Goal: Transaction & Acquisition: Obtain resource

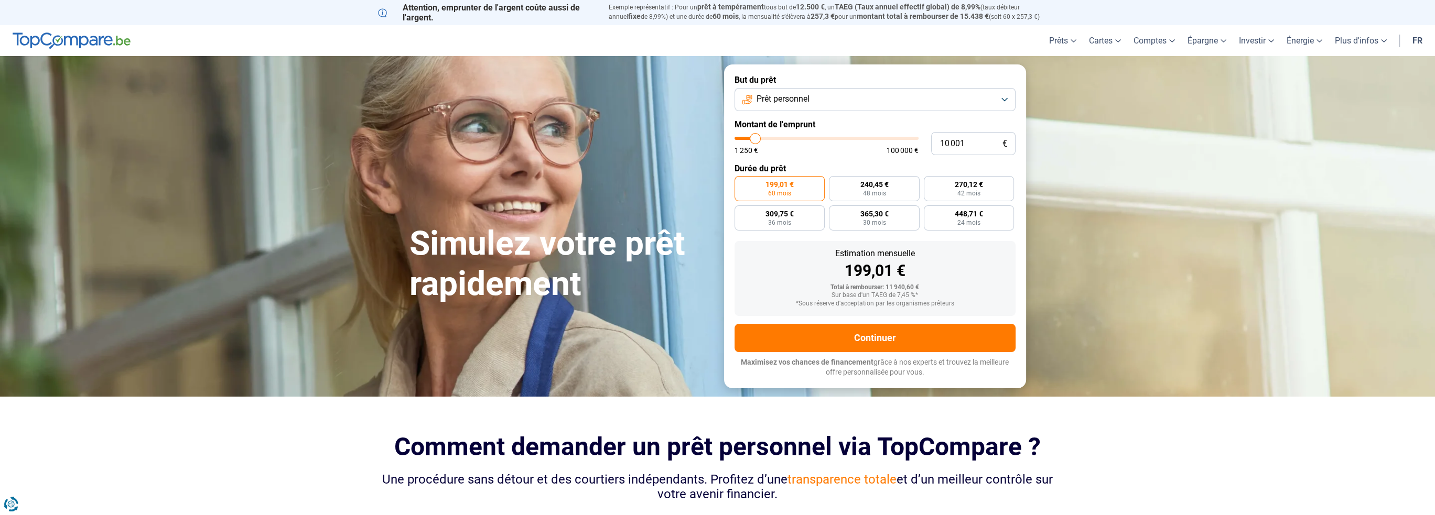
click at [890, 144] on div "10 001 € 1 250 € 100 000 €" at bounding box center [875, 143] width 281 height 23
type input "5"
type input "1250"
type input "50"
type input "1250"
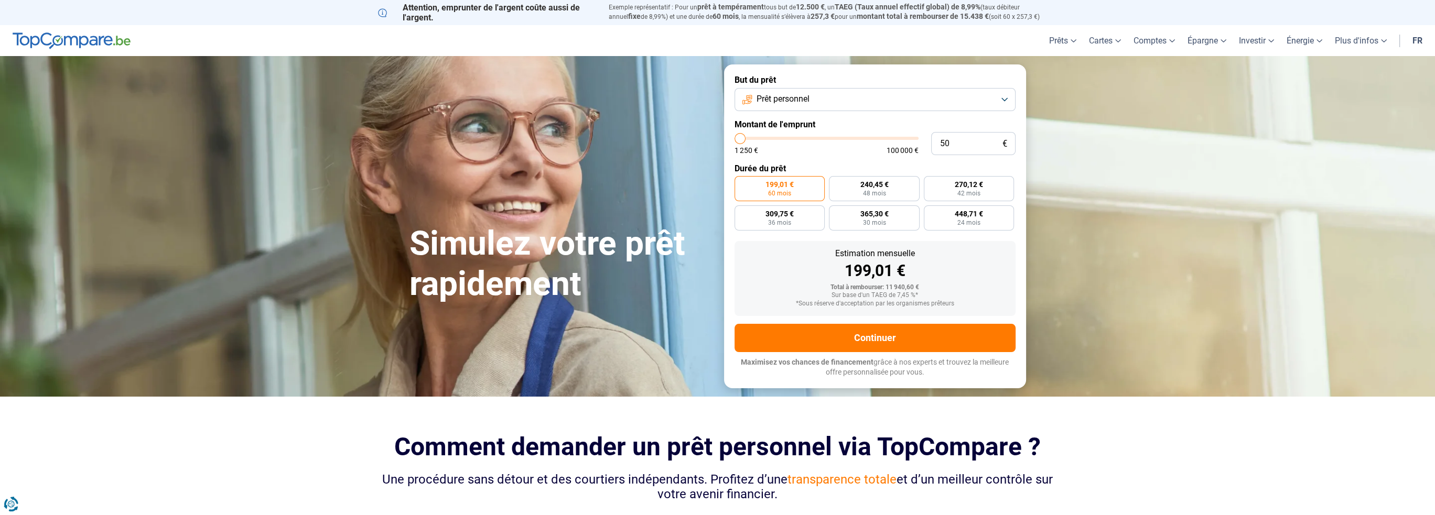
type input "500"
type input "1250"
type input "5 000"
type input "5000"
radio input "true"
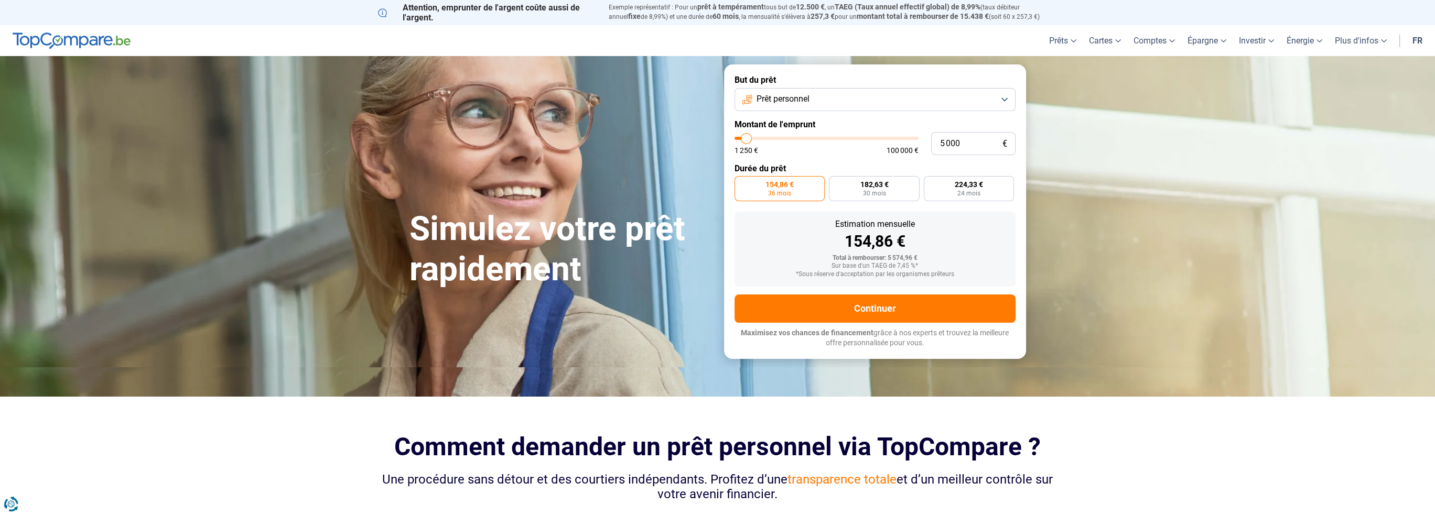
type input "4 750"
type input "4750"
type input "5 250"
type input "5250"
type input "5 500"
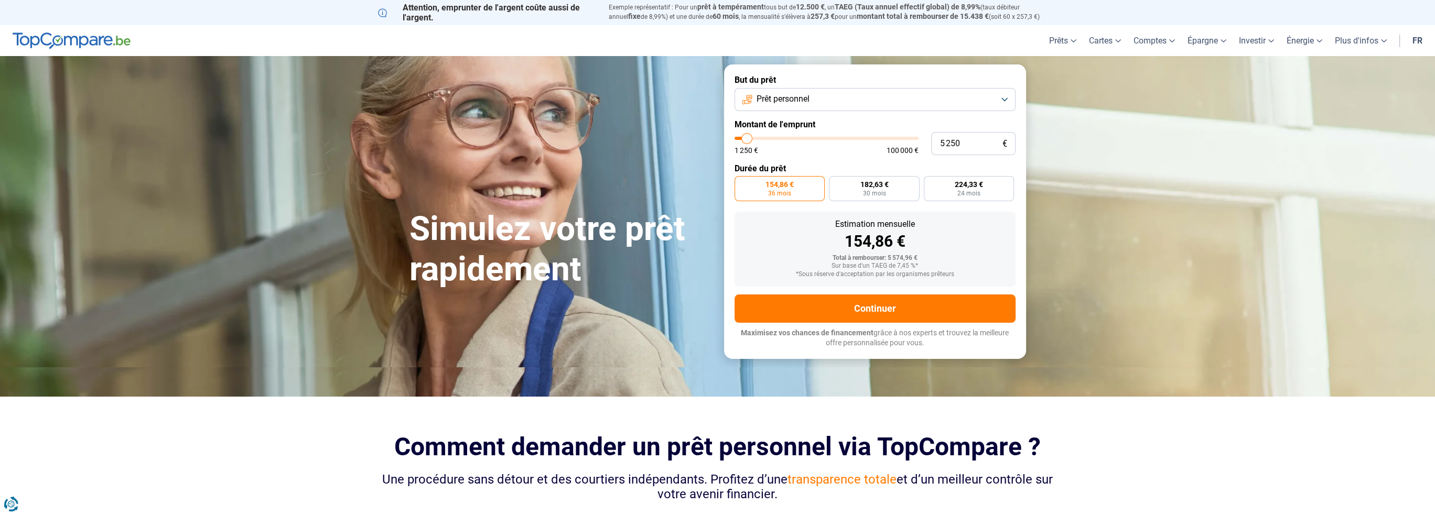
type input "5500"
type input "6 000"
type input "6000"
type input "7 500"
type input "7500"
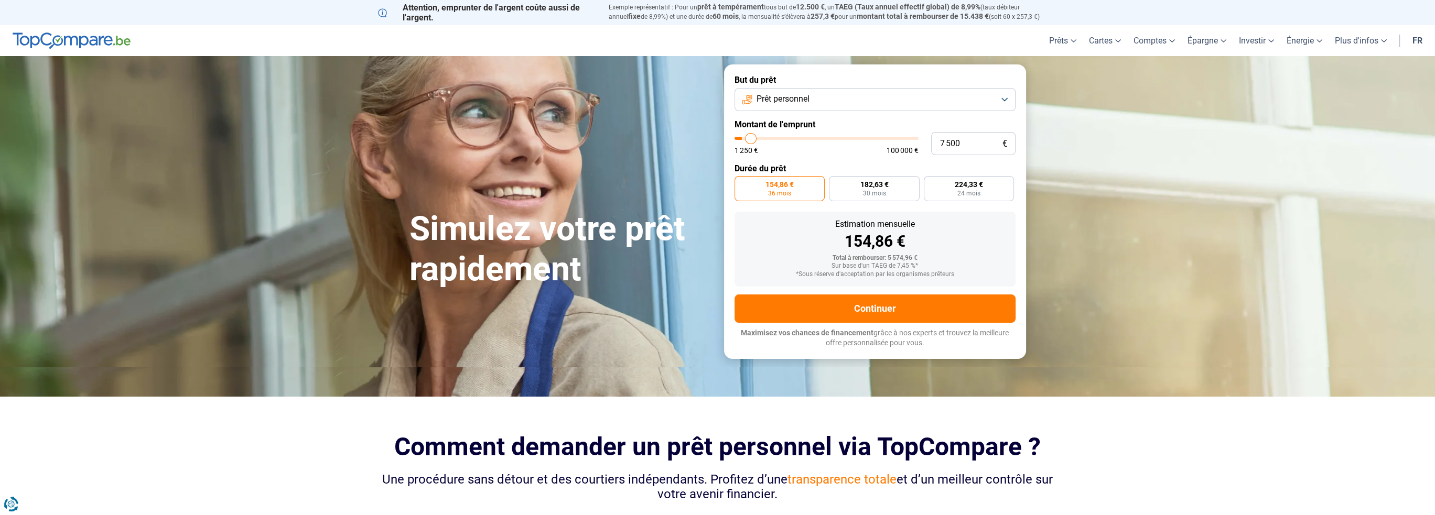
type input "8 500"
type input "8500"
type input "9 000"
type input "9000"
type input "10 000"
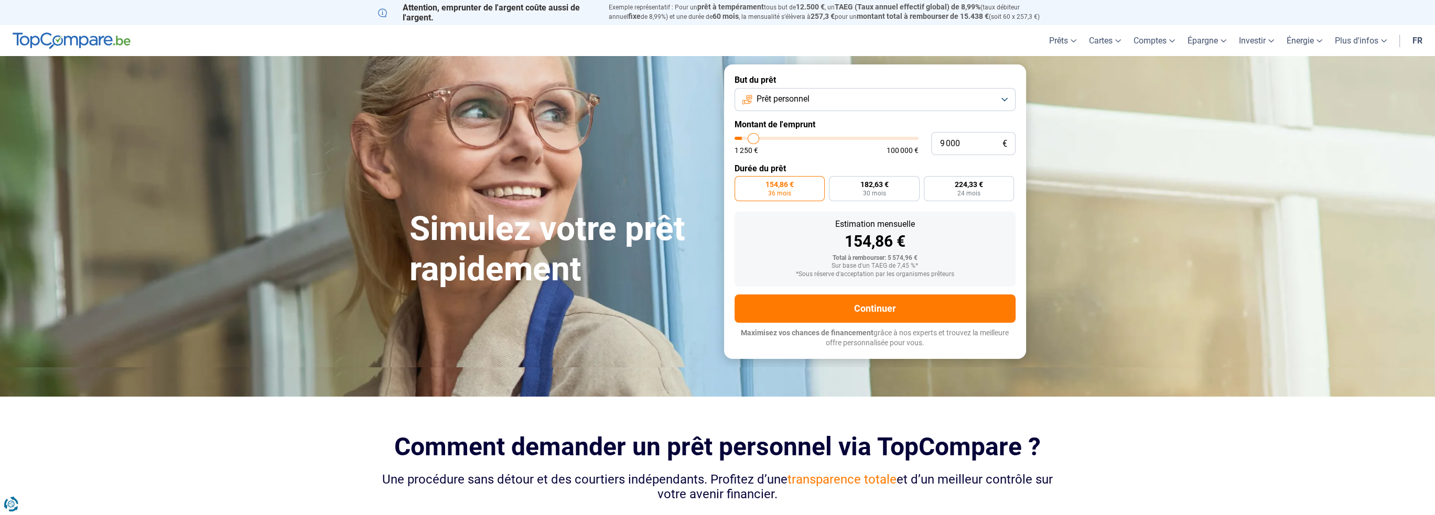
type input "10000"
type input "10 750"
type input "10750"
type input "11 750"
type input "11750"
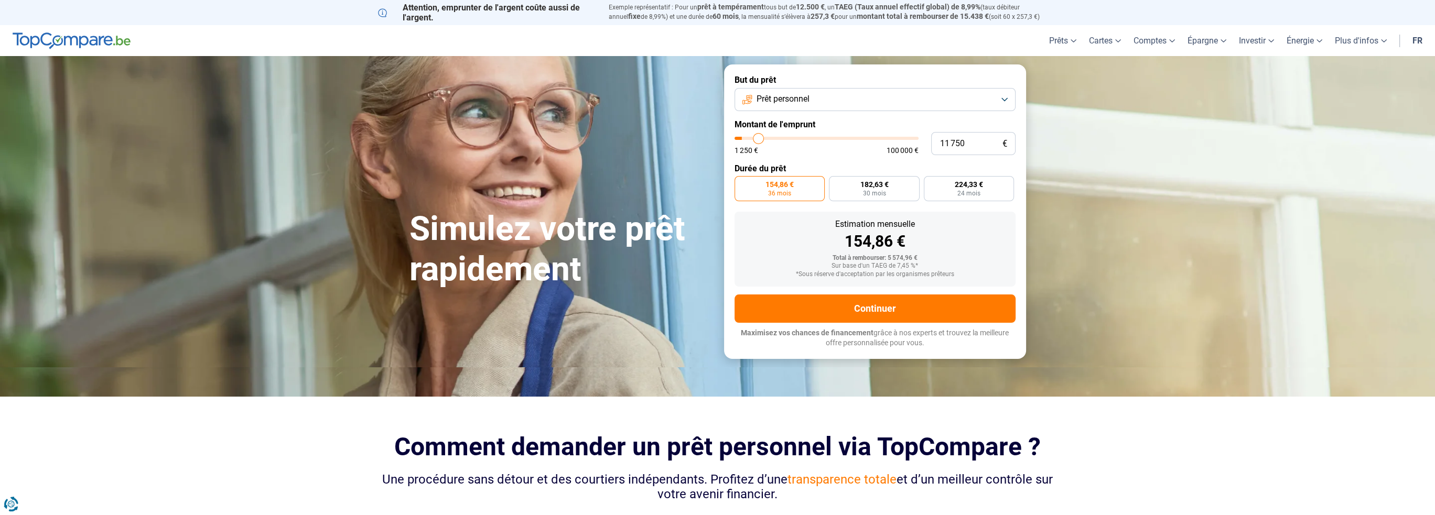
type input "12 500"
type input "12500"
type input "12 750"
drag, startPoint x: 746, startPoint y: 139, endPoint x: 760, endPoint y: 136, distance: 15.0
type input "12750"
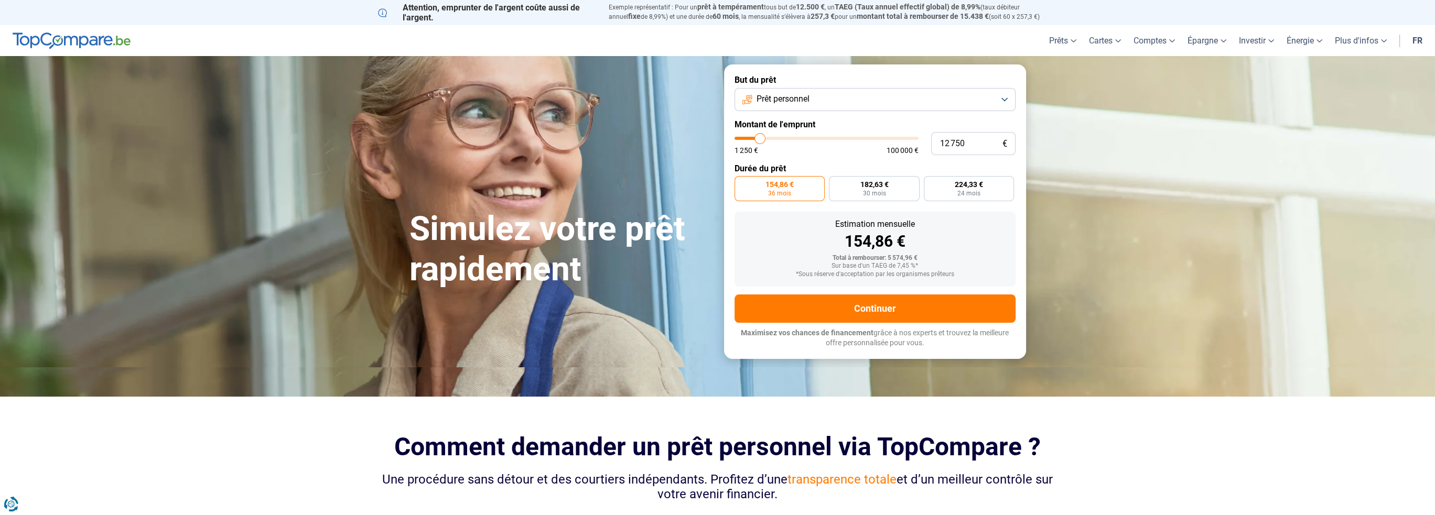
click at [760, 137] on input "range" at bounding box center [827, 138] width 184 height 3
radio input "false"
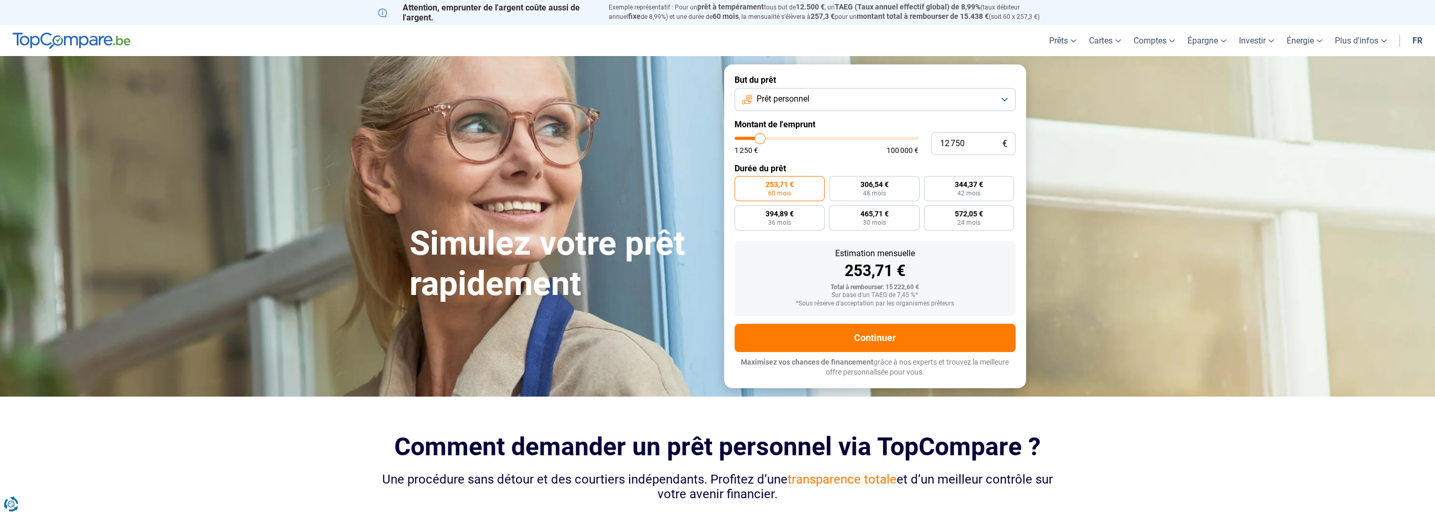
type input "12 500"
type input "12500"
type input "12 000"
type input "12000"
type input "11 750"
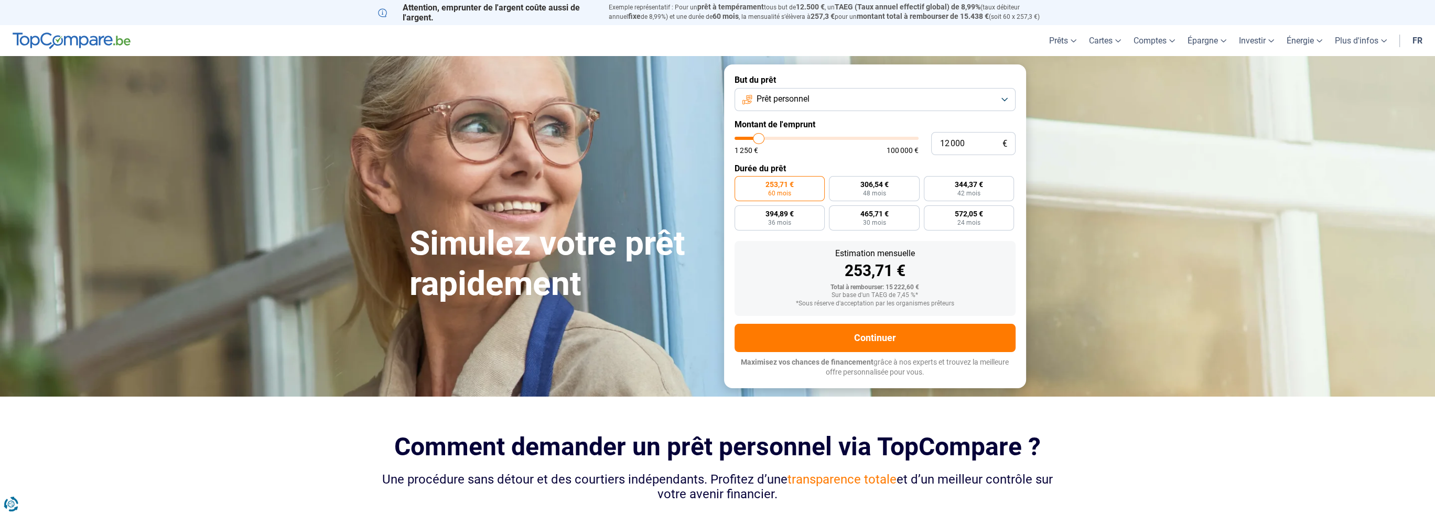
type input "11750"
type input "11 250"
type input "11250"
type input "10 750"
type input "10750"
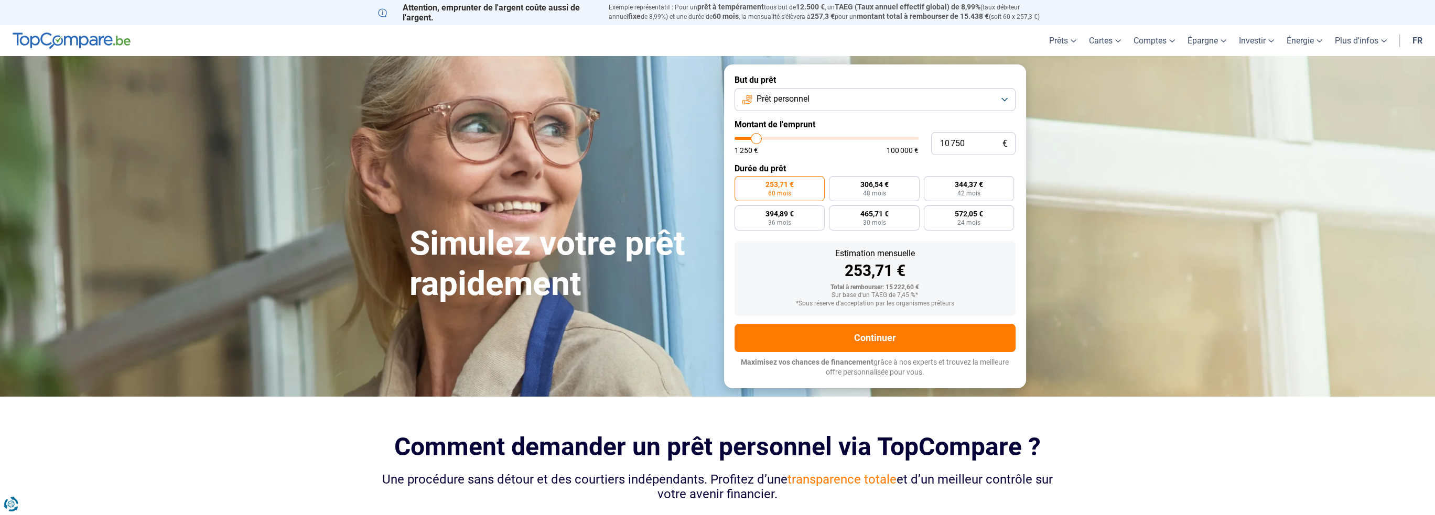
type input "10 500"
type input "10500"
type input "10 000"
type input "10000"
type input "9 500"
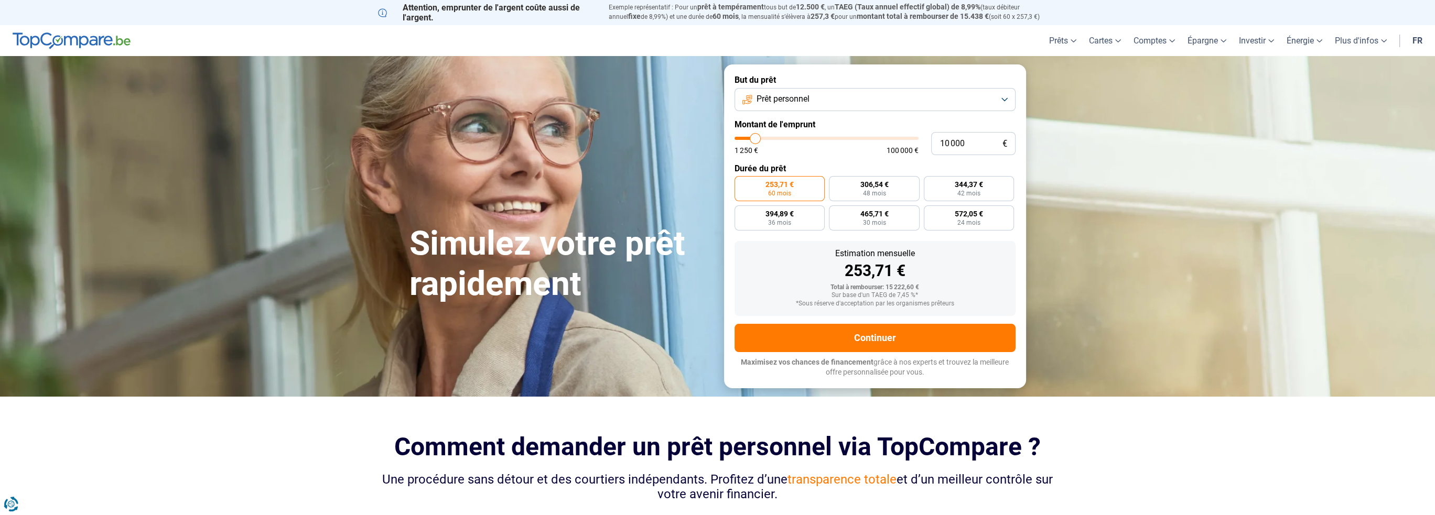
type input "9500"
type input "9 250"
type input "9250"
type input "8 750"
type input "8750"
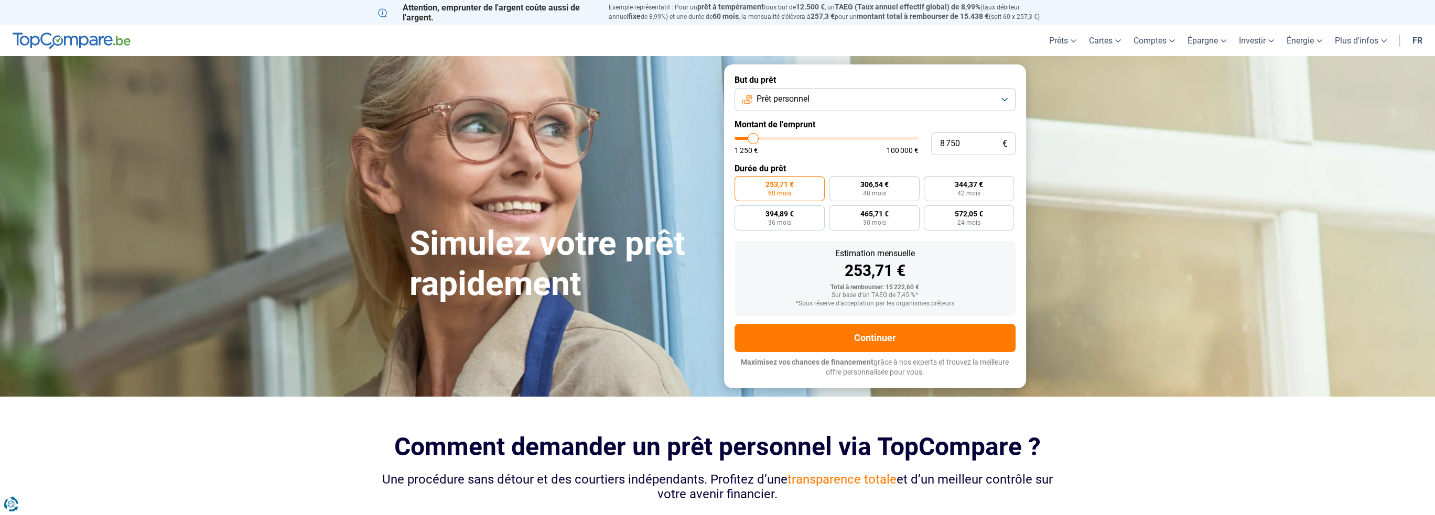
type input "8 500"
type input "8500"
type input "8 000"
type input "8000"
type input "7 750"
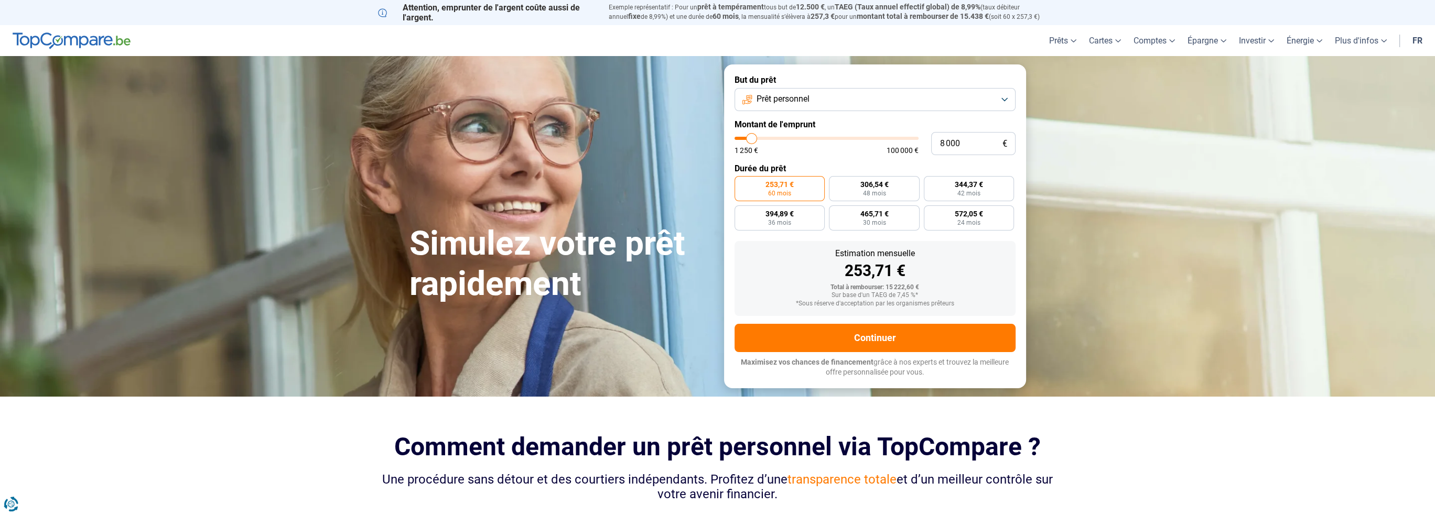
type input "7750"
type input "7 250"
type input "7250"
type input "7 000"
drag, startPoint x: 760, startPoint y: 136, endPoint x: 750, endPoint y: 138, distance: 10.1
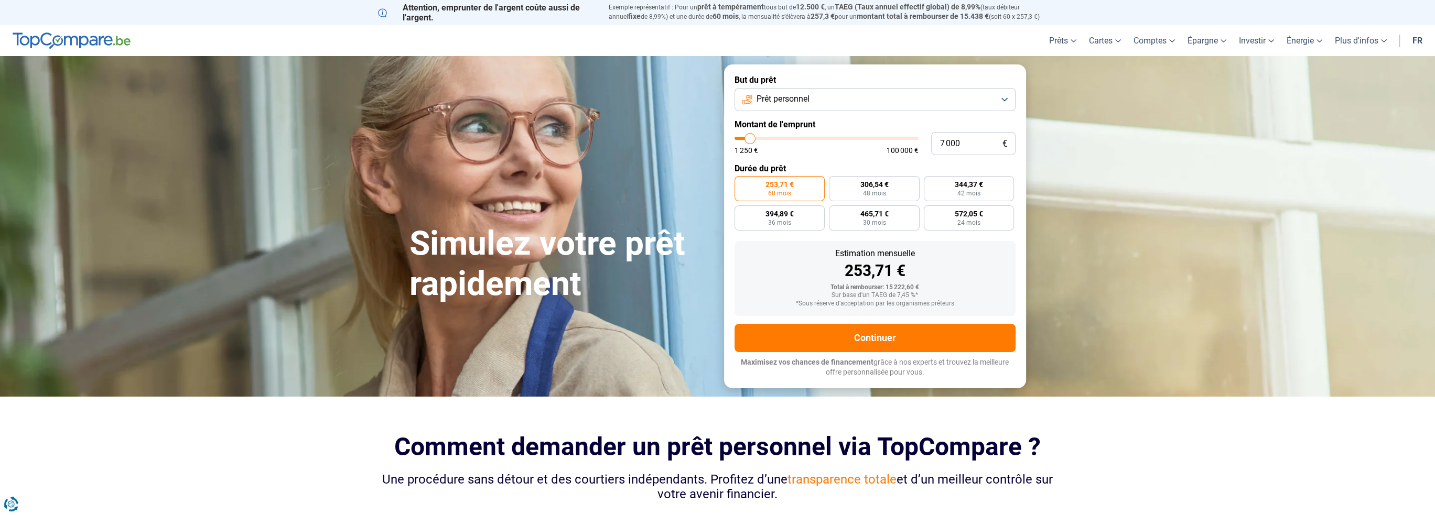
type input "7000"
click at [750, 138] on input "range" at bounding box center [827, 138] width 184 height 3
radio input "true"
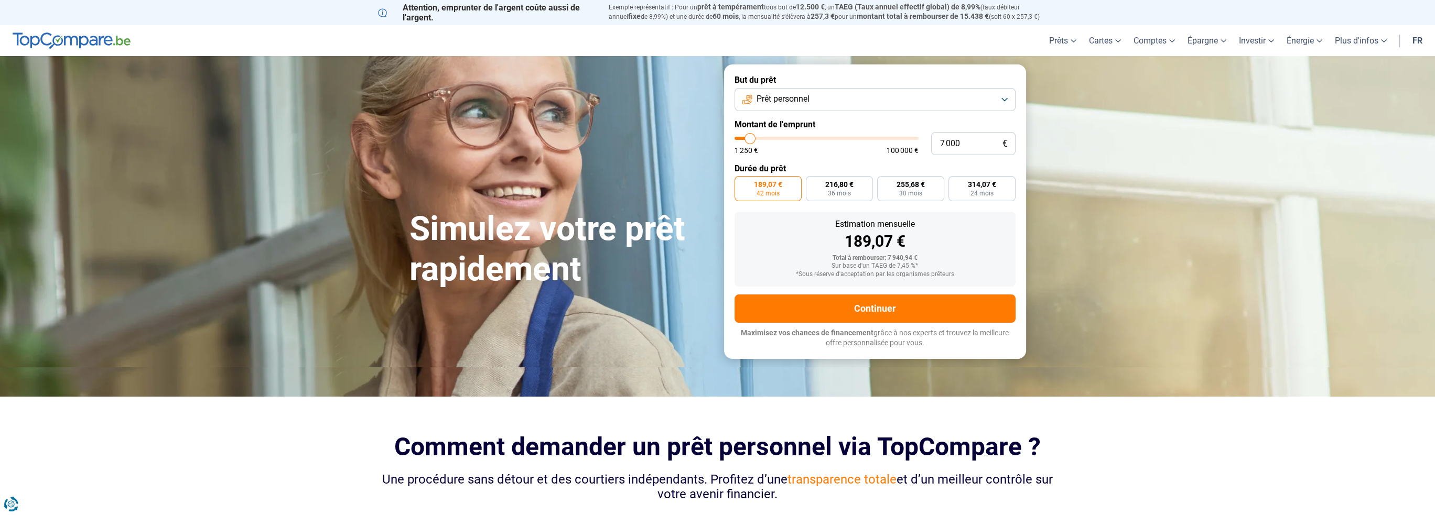
type input "6 500"
type input "6500"
type input "6 250"
type input "6250"
type input "6 000"
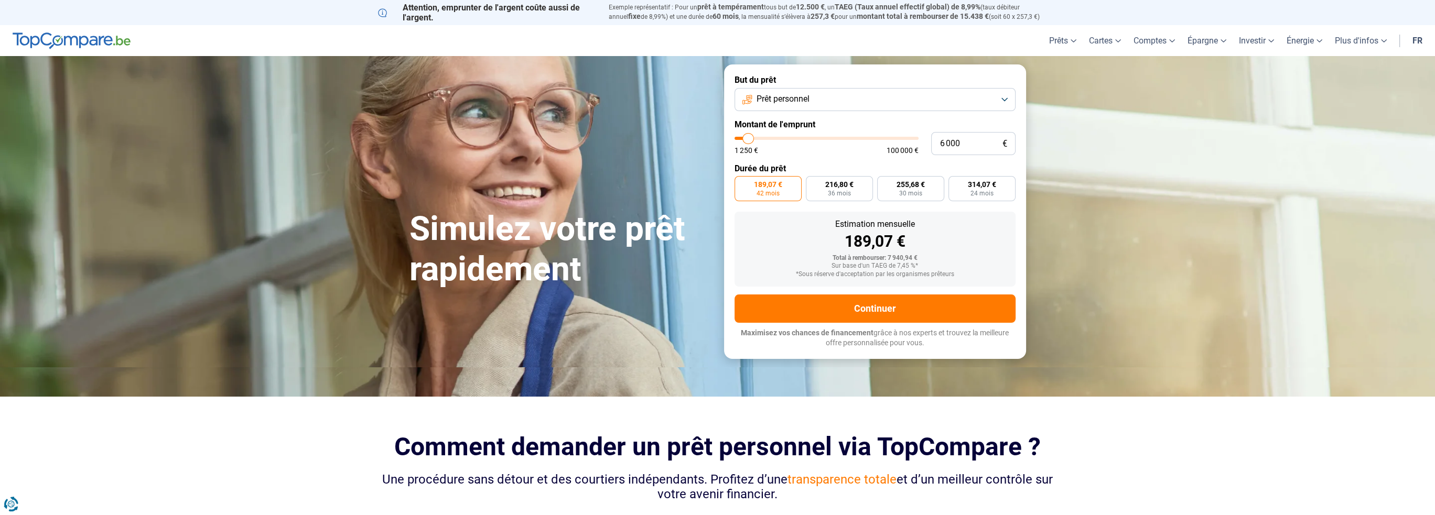
type input "6000"
click at [749, 139] on input "range" at bounding box center [827, 138] width 184 height 3
click at [749, 140] on input "range" at bounding box center [827, 138] width 184 height 3
type input "6 250"
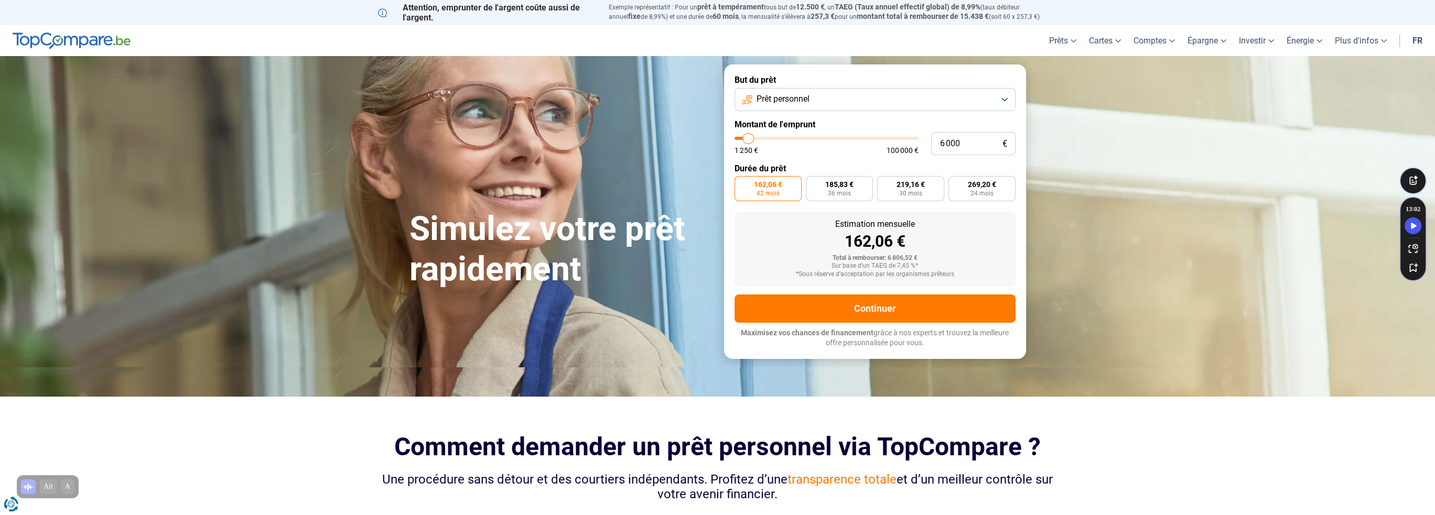
type input "6250"
type input "6 000"
type input "6000"
type input "5 750"
type input "5750"
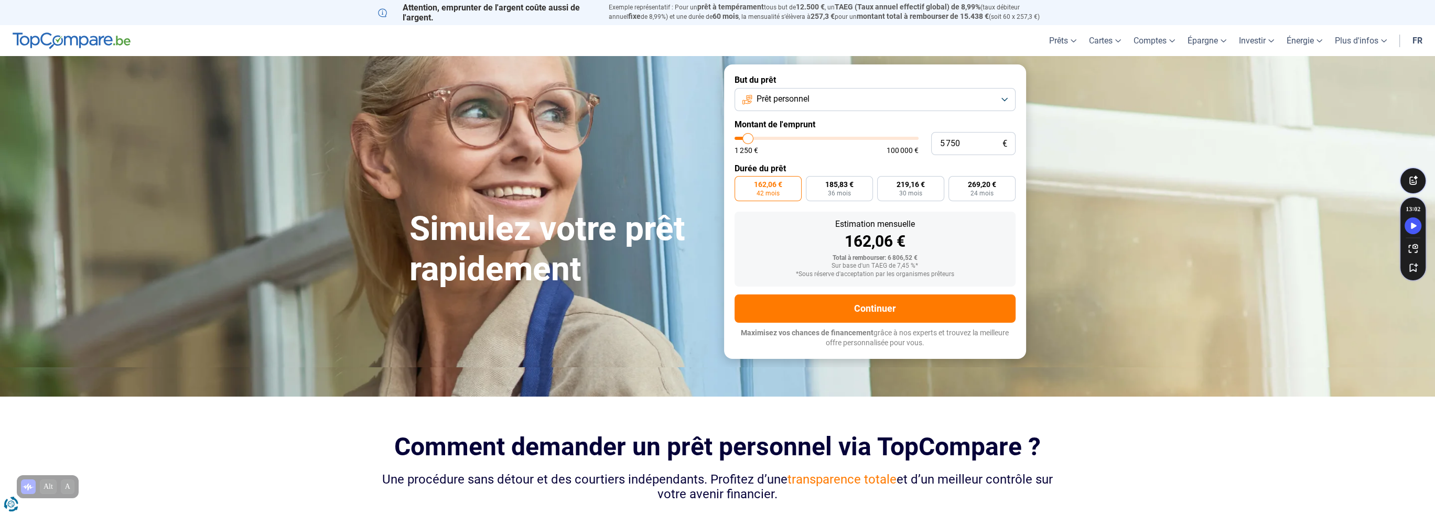
click at [748, 140] on input "range" at bounding box center [827, 138] width 184 height 3
type input "6 250"
type input "6250"
type input "6 750"
type input "6750"
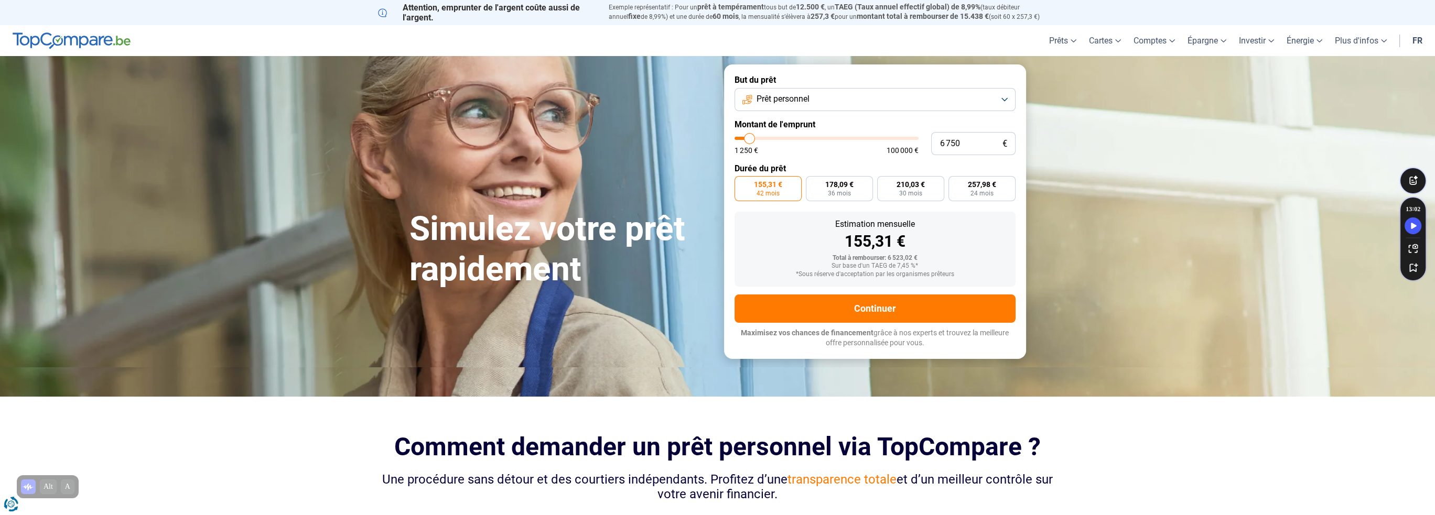
click at [750, 140] on input "range" at bounding box center [827, 138] width 184 height 3
drag, startPoint x: 974, startPoint y: 147, endPoint x: 856, endPoint y: 147, distance: 117.5
click at [856, 147] on div "6 750 € 1 250 € 100 000 €" at bounding box center [875, 143] width 281 height 23
type input "5"
type input "1250"
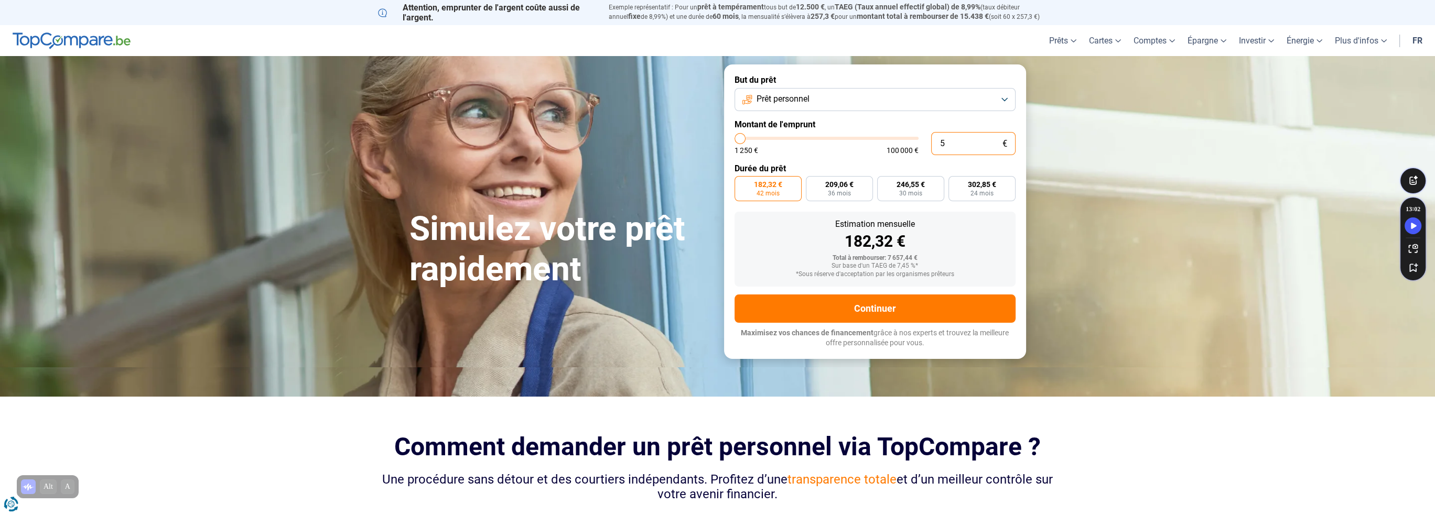
type input "50"
type input "1250"
type input "500"
type input "1250"
type input "5 000"
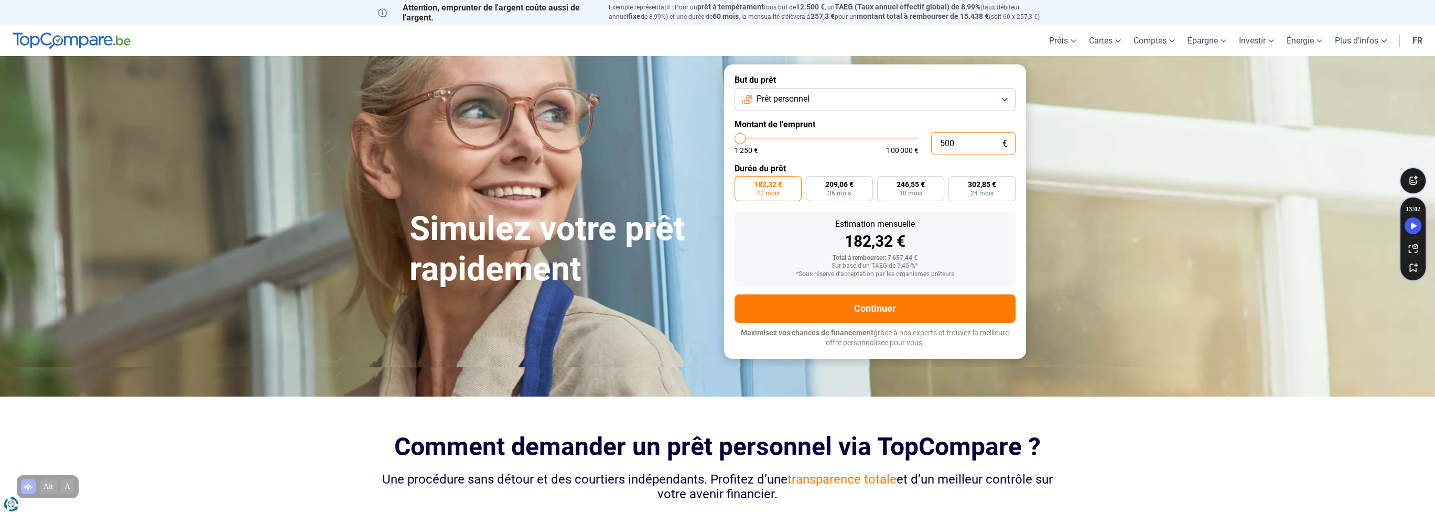
type input "5000"
radio input "true"
drag, startPoint x: 968, startPoint y: 150, endPoint x: 855, endPoint y: 182, distance: 118.3
click at [924, 148] on div "5 000 € 1 250 € 100 000 €" at bounding box center [875, 143] width 281 height 23
type input "1"
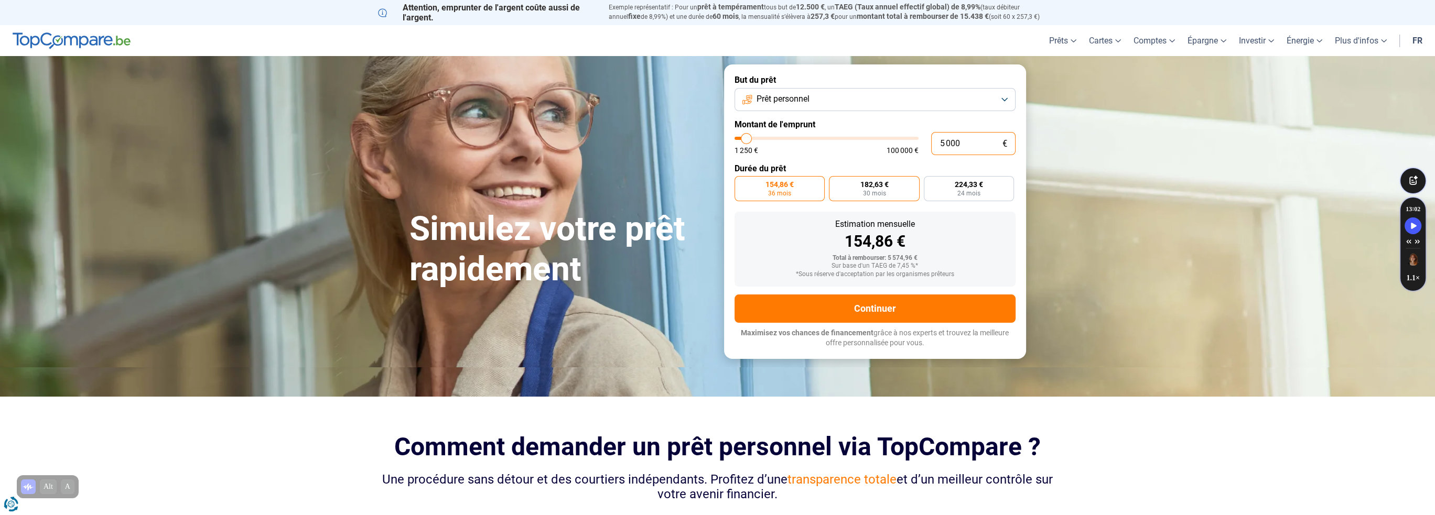
type input "1250"
type input "10"
type input "1250"
type input "100"
type input "1250"
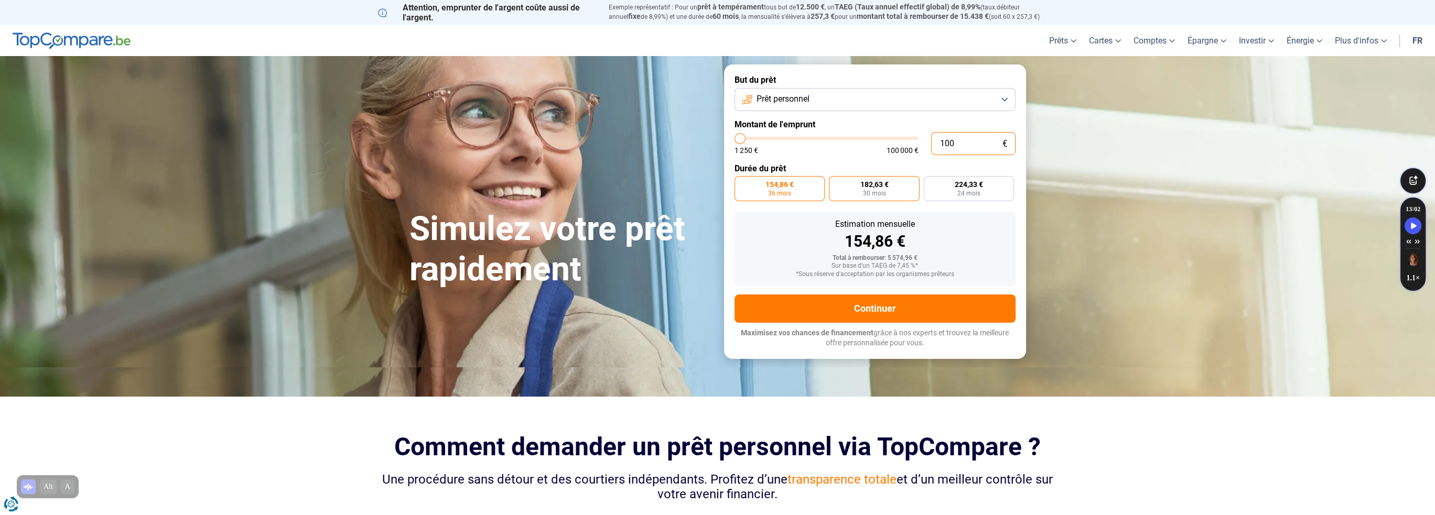
type input "1 000"
type input "1250"
type input "1 250"
type input "1250"
radio input "true"
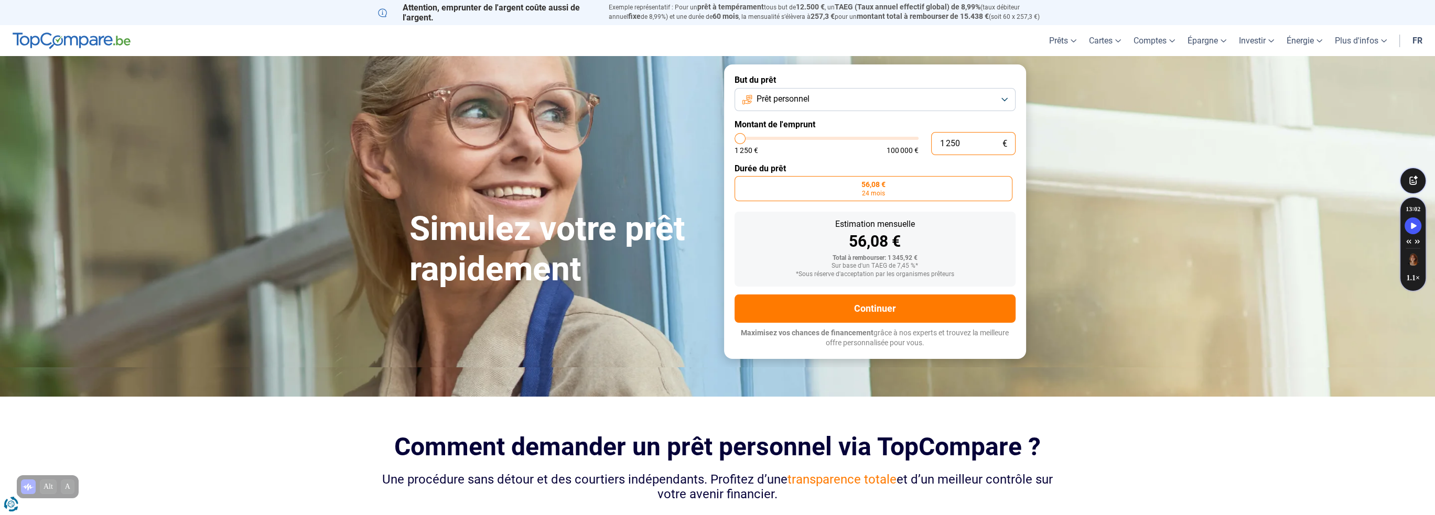
type input "125"
type input "1250"
click at [964, 224] on div "Estimation mensuelle" at bounding box center [875, 224] width 264 height 8
drag, startPoint x: 967, startPoint y: 149, endPoint x: 920, endPoint y: 147, distance: 47.2
click at [920, 147] on div "1 250 € 1 250 € 100 000 €" at bounding box center [875, 143] width 281 height 23
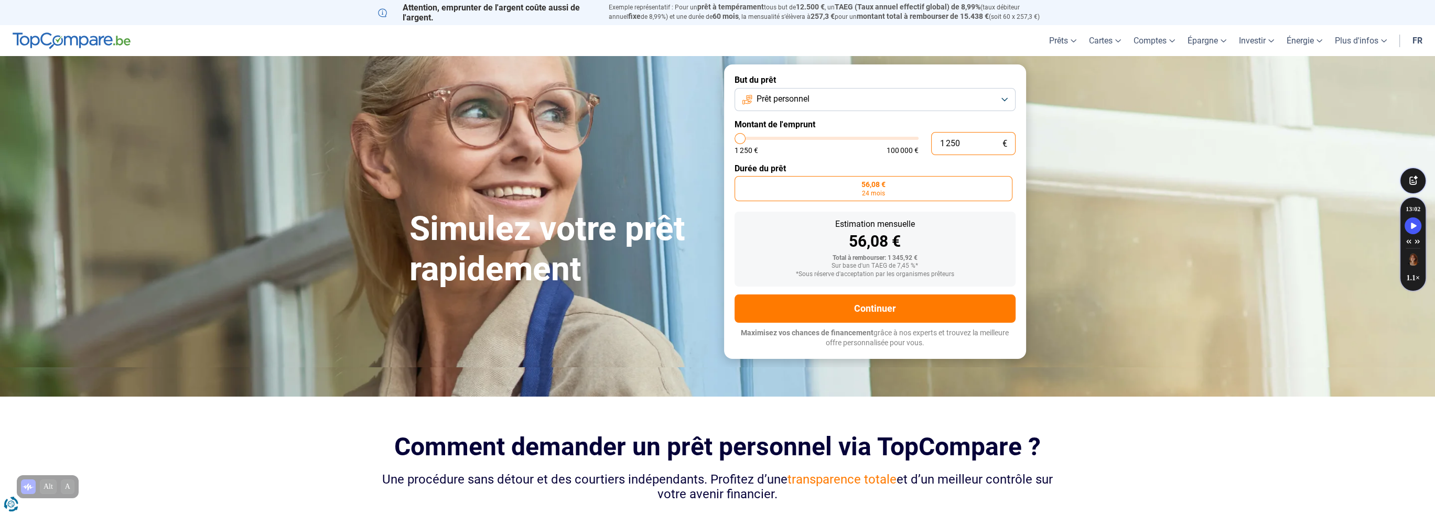
type input "1"
type input "1250"
type input "15"
type input "1250"
type input "150"
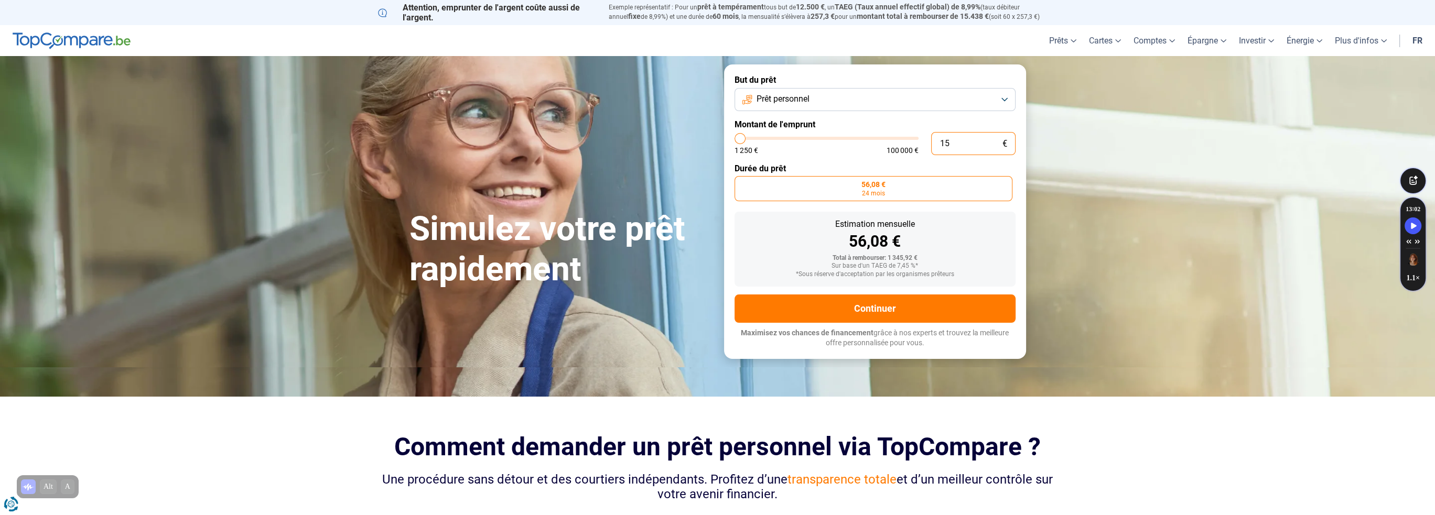
type input "1250"
type input "1 500"
type input "1500"
type input "150"
type input "1250"
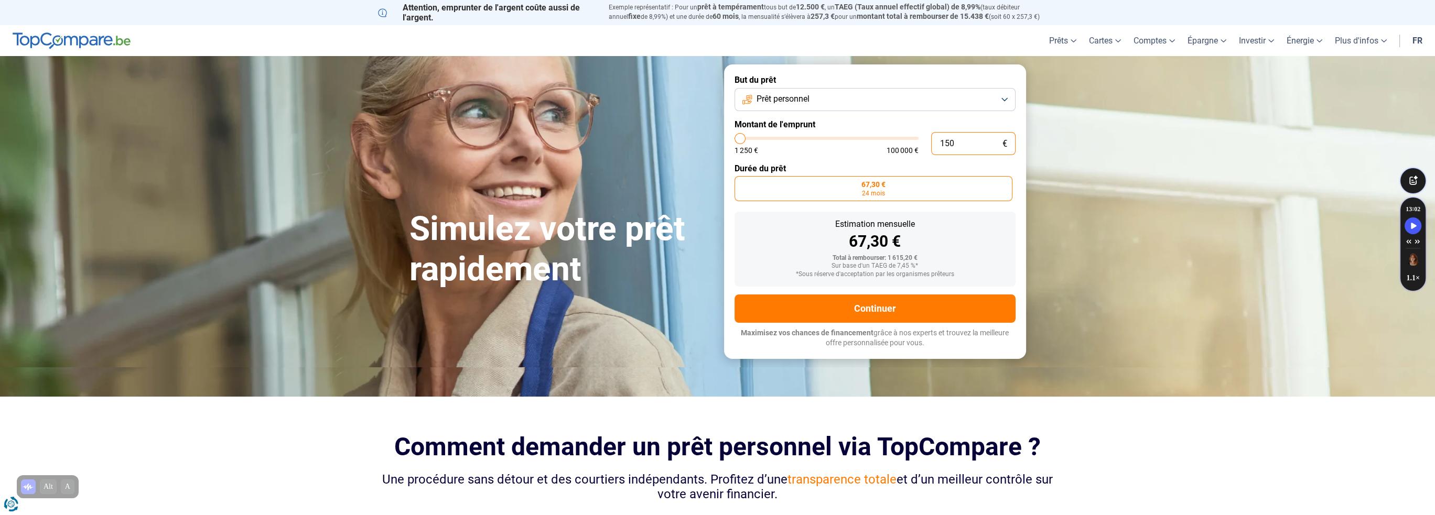
type input "15"
type input "1250"
type input "1"
type input "1250"
type input "0"
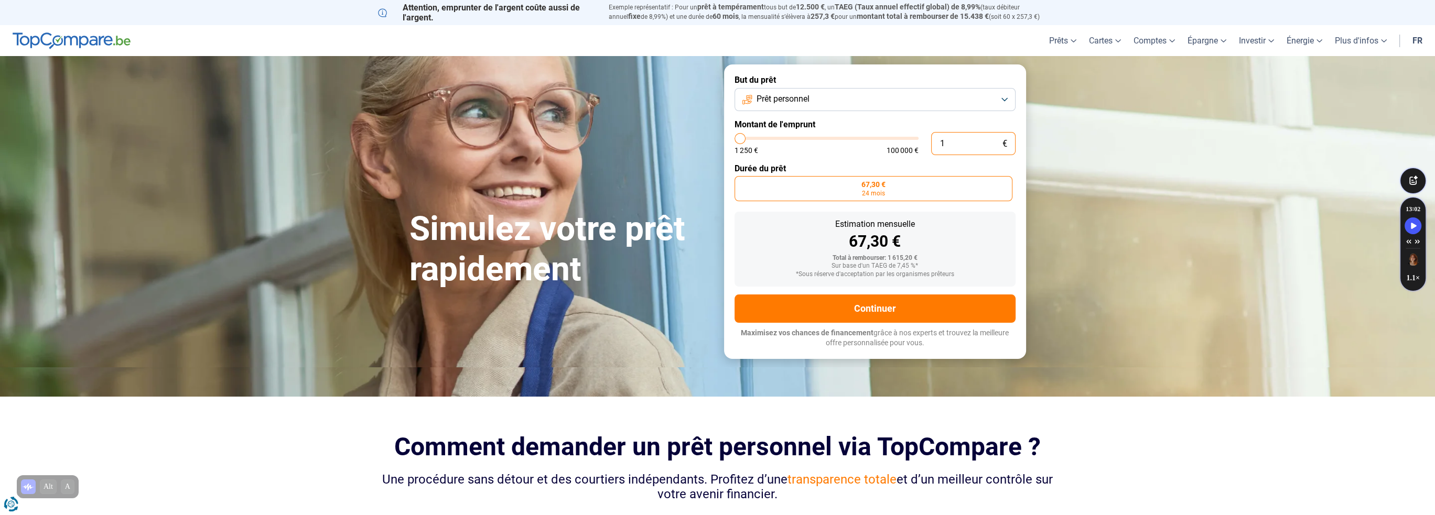
type input "1250"
type input "2"
type input "1250"
type input "20"
type input "1250"
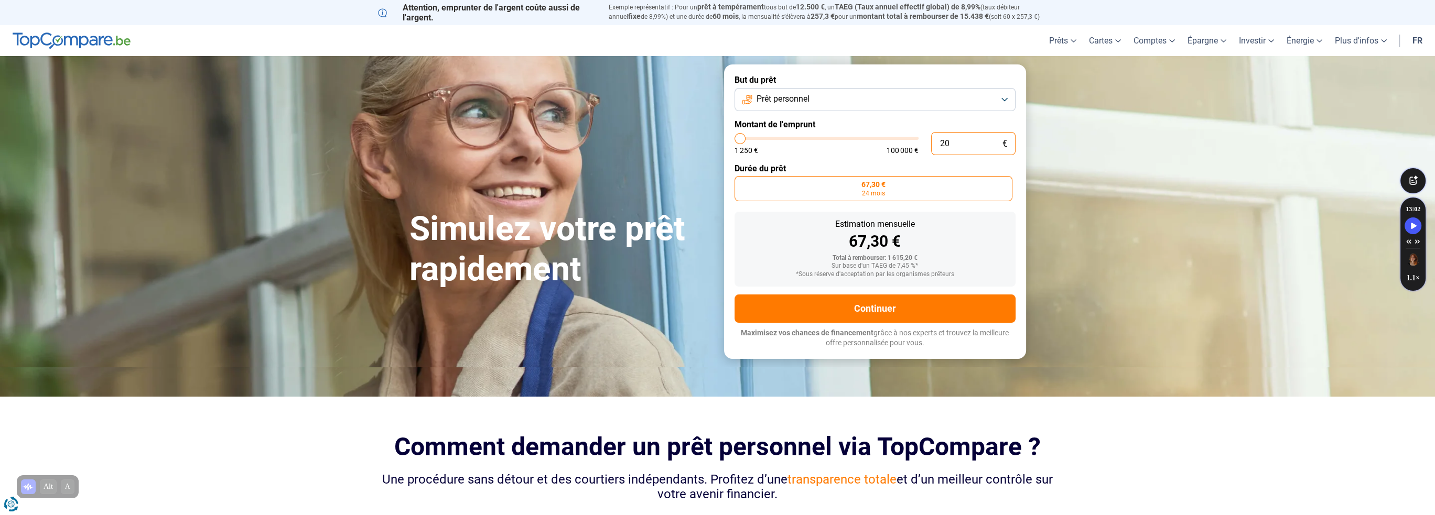
type input "200"
type input "1250"
type input "2 000"
type input "2000"
drag, startPoint x: 971, startPoint y: 144, endPoint x: 859, endPoint y: 141, distance: 111.7
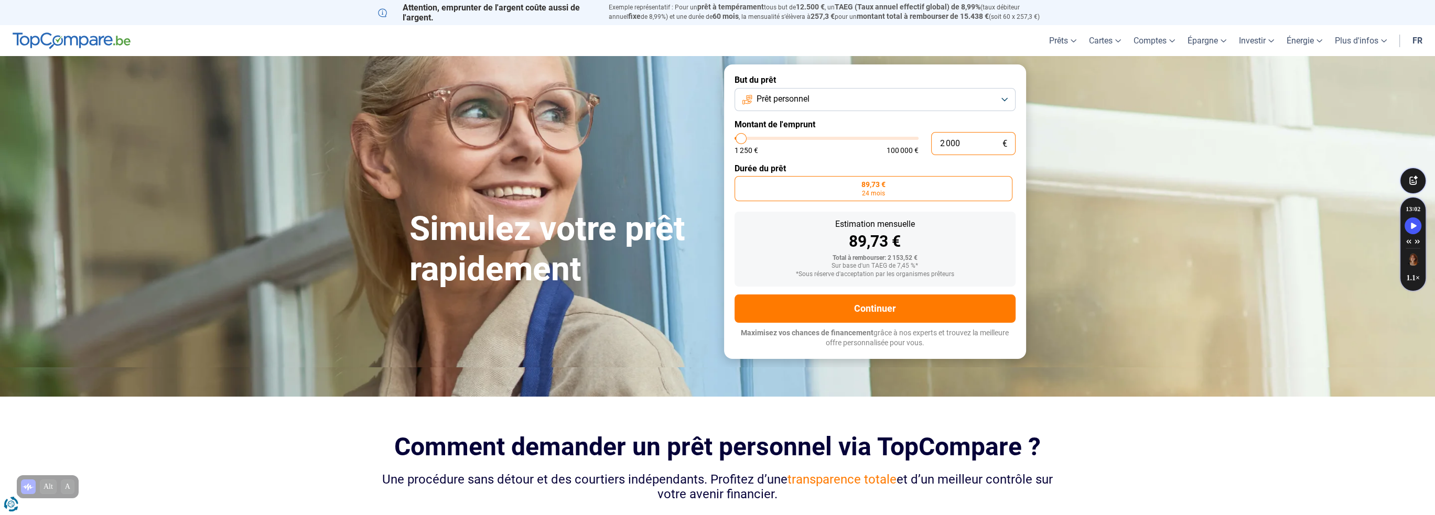
click at [859, 141] on div "2 000 € 1 250 € 100 000 €" at bounding box center [875, 143] width 281 height 23
type input "2"
type input "1250"
type input "25"
type input "1250"
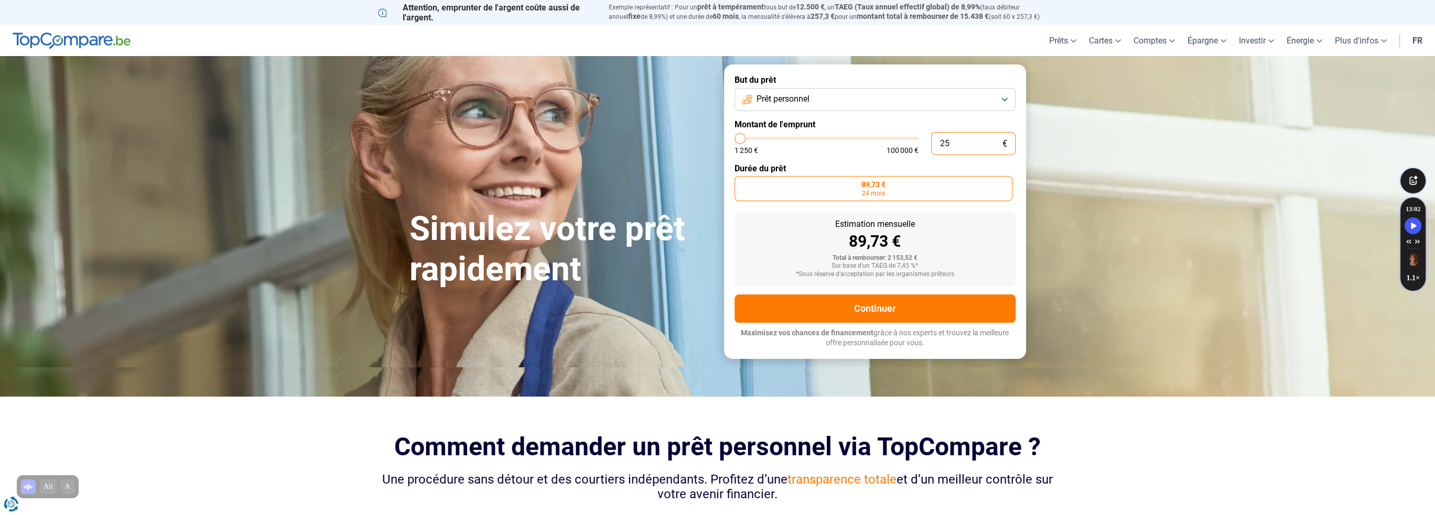
type input "250"
type input "1250"
type input "2 500"
type input "2500"
click at [971, 159] on form "But du prêt Prêt personnel Montant de l'emprunt 2 500 € 1 250 € 100 000 € Durée…" at bounding box center [875, 211] width 302 height 294
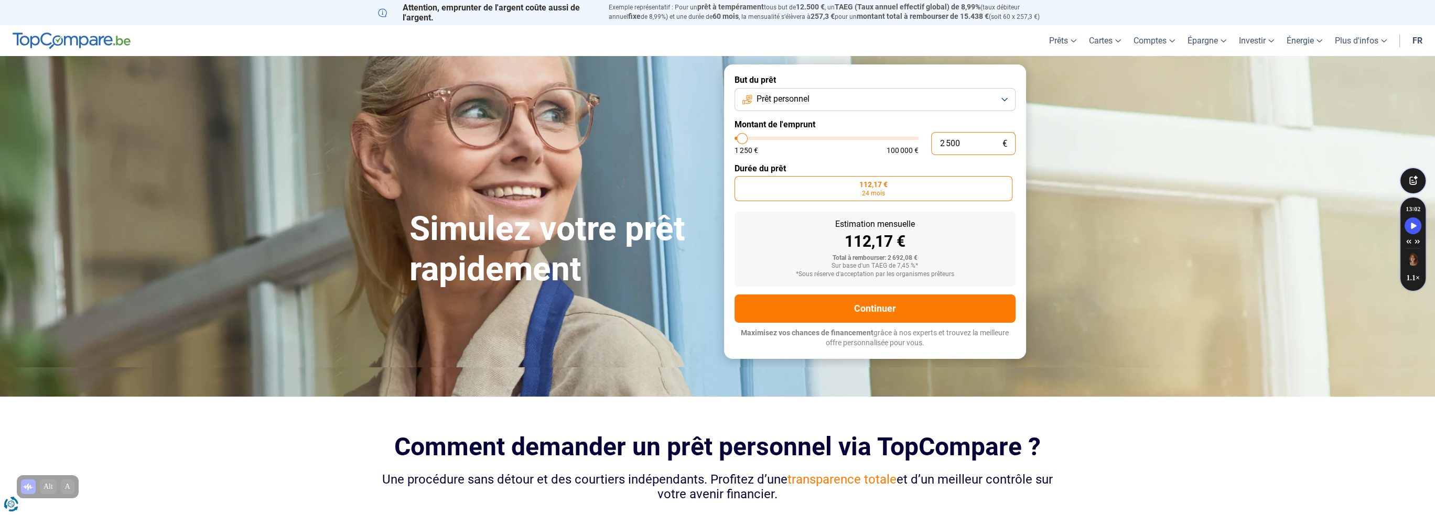
drag, startPoint x: 968, startPoint y: 144, endPoint x: 899, endPoint y: 142, distance: 69.8
click at [899, 142] on div "2 500 € 1 250 € 100 000 €" at bounding box center [875, 143] width 281 height 23
type input "2"
type input "1250"
type input "22"
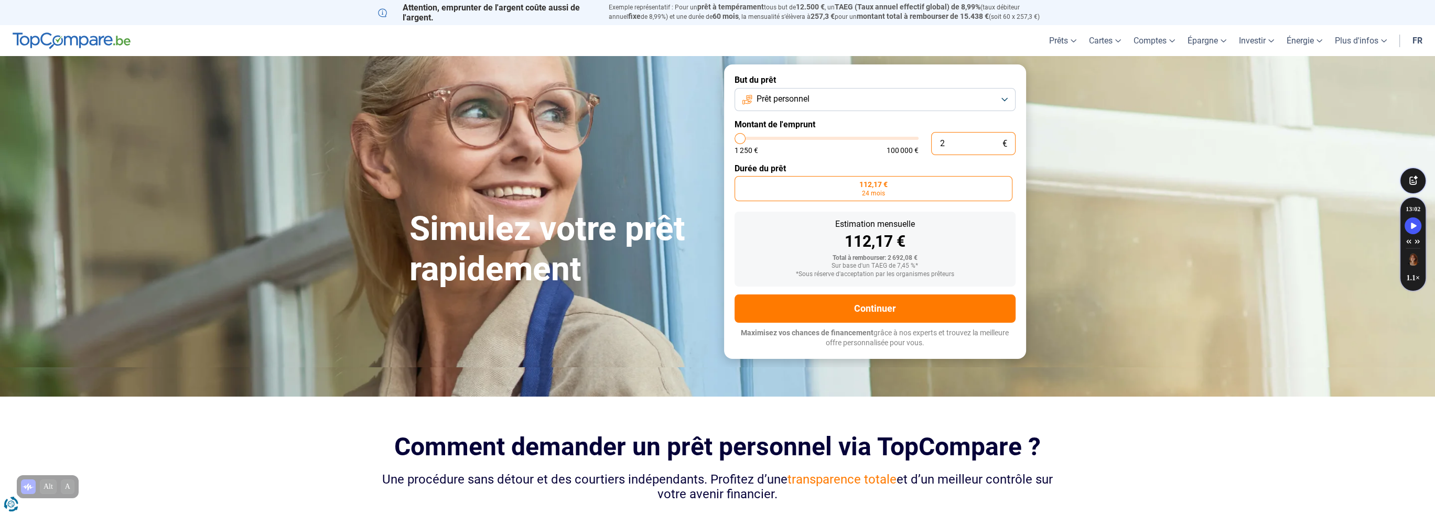
type input "1250"
type input "225"
type input "1250"
type input "2 250"
type input "2250"
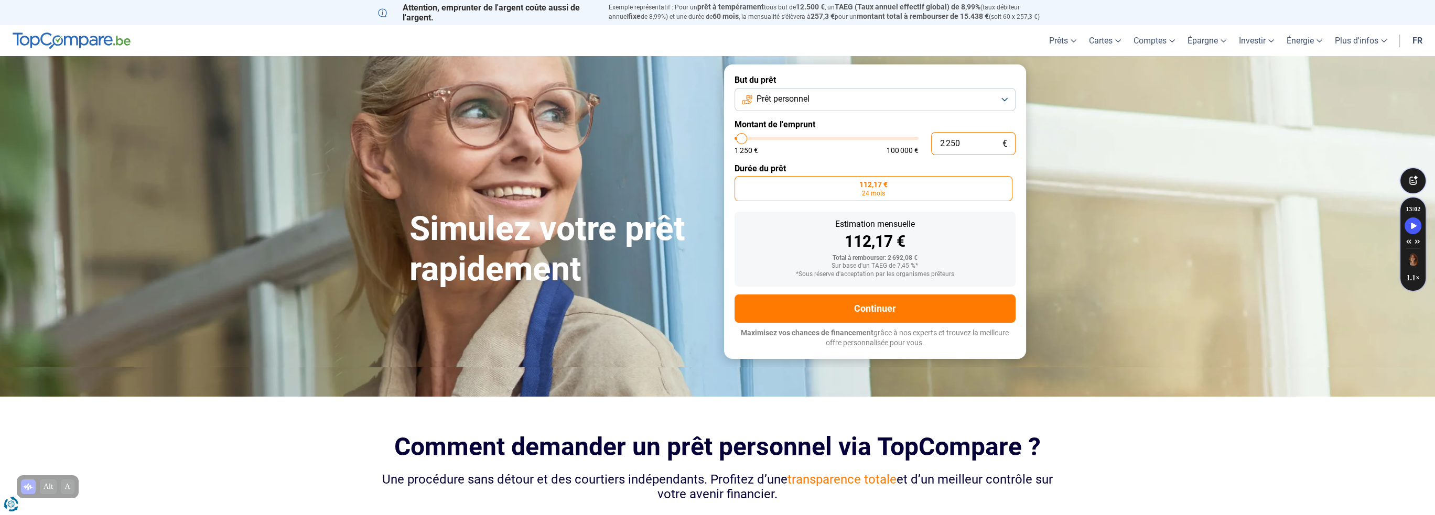
type input "2 250"
click at [952, 167] on label "Durée du prêt" at bounding box center [875, 169] width 281 height 10
click at [1003, 102] on button "Prêt personnel" at bounding box center [875, 99] width 281 height 23
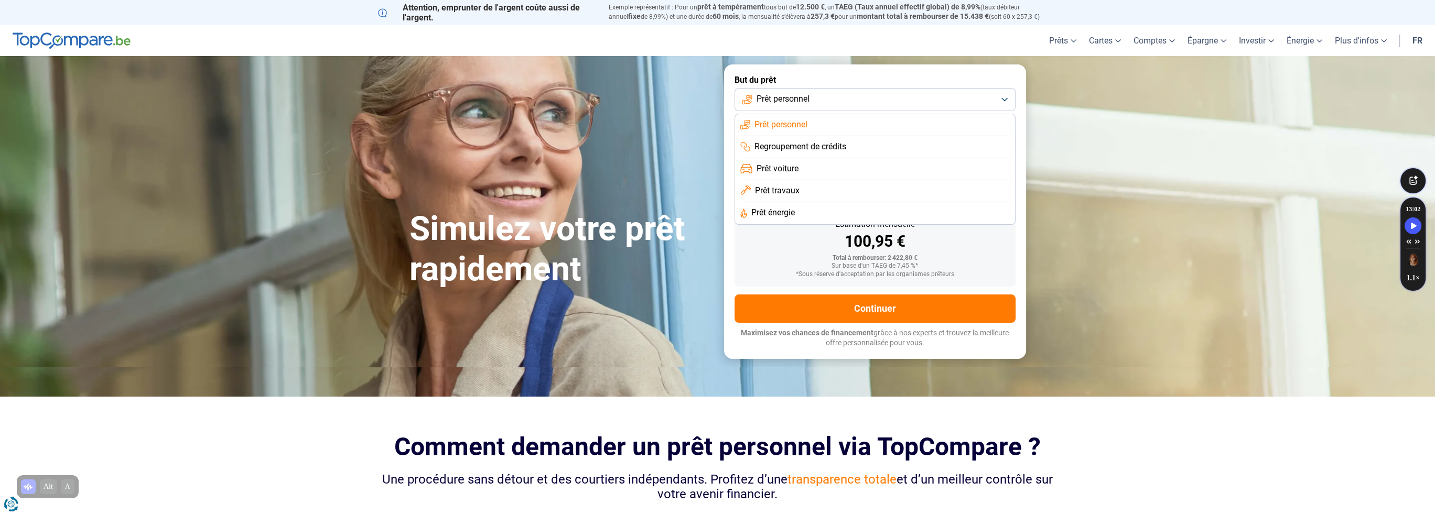
click at [782, 190] on span "Prêt travaux" at bounding box center [777, 191] width 45 height 12
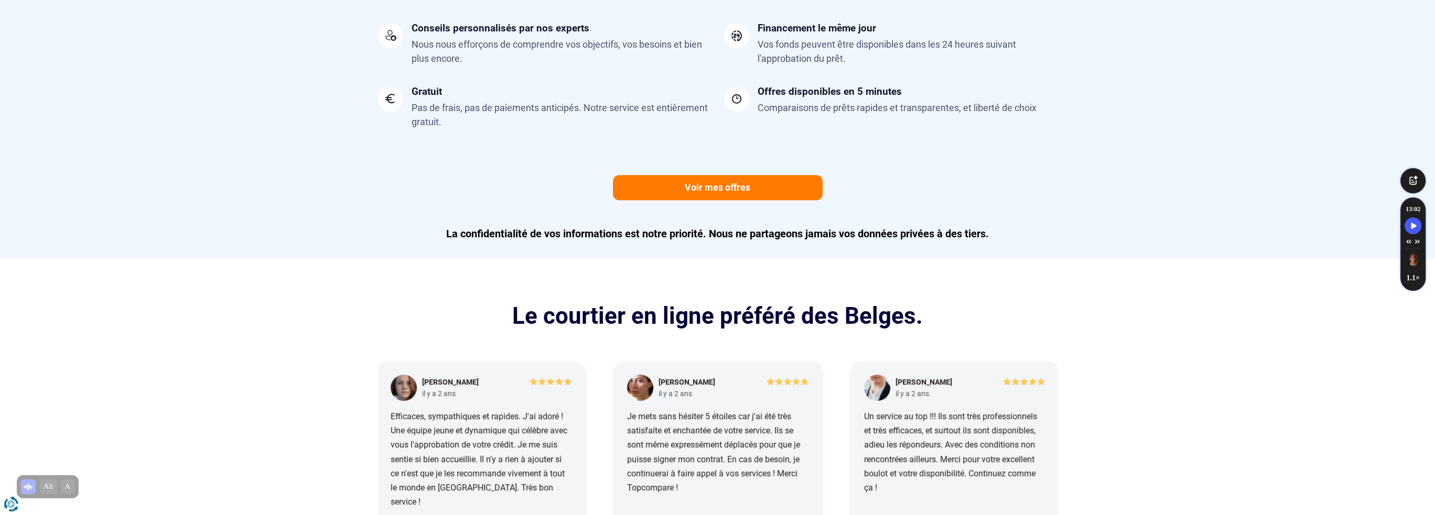
scroll to position [944, 0]
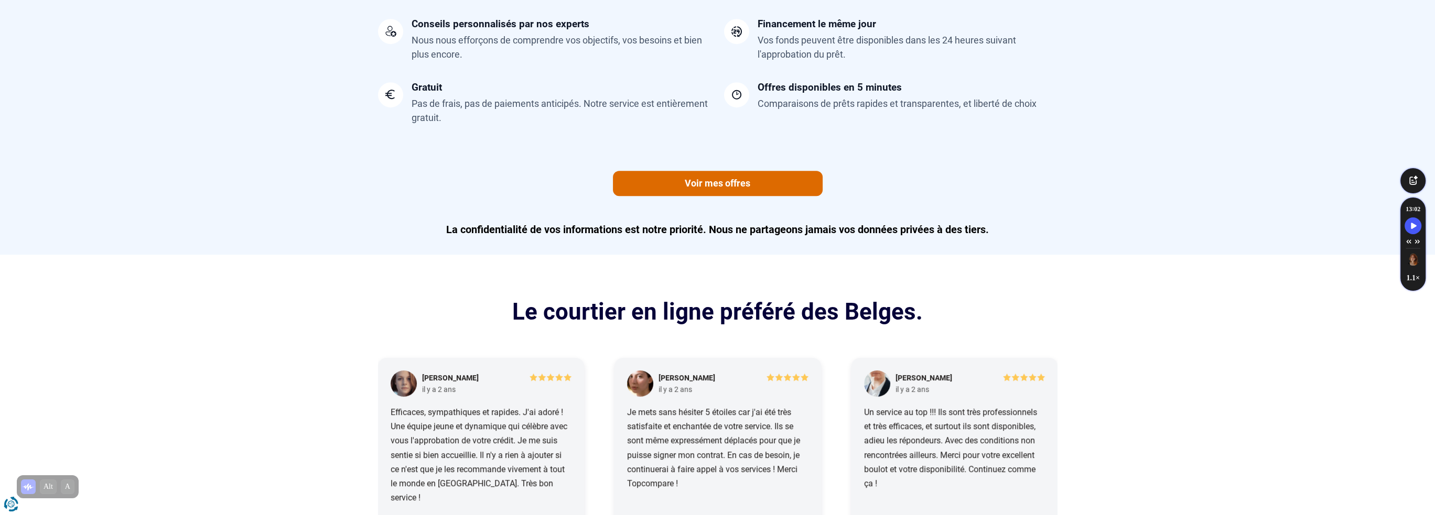
click at [713, 184] on link "Voir mes offres" at bounding box center [718, 183] width 210 height 25
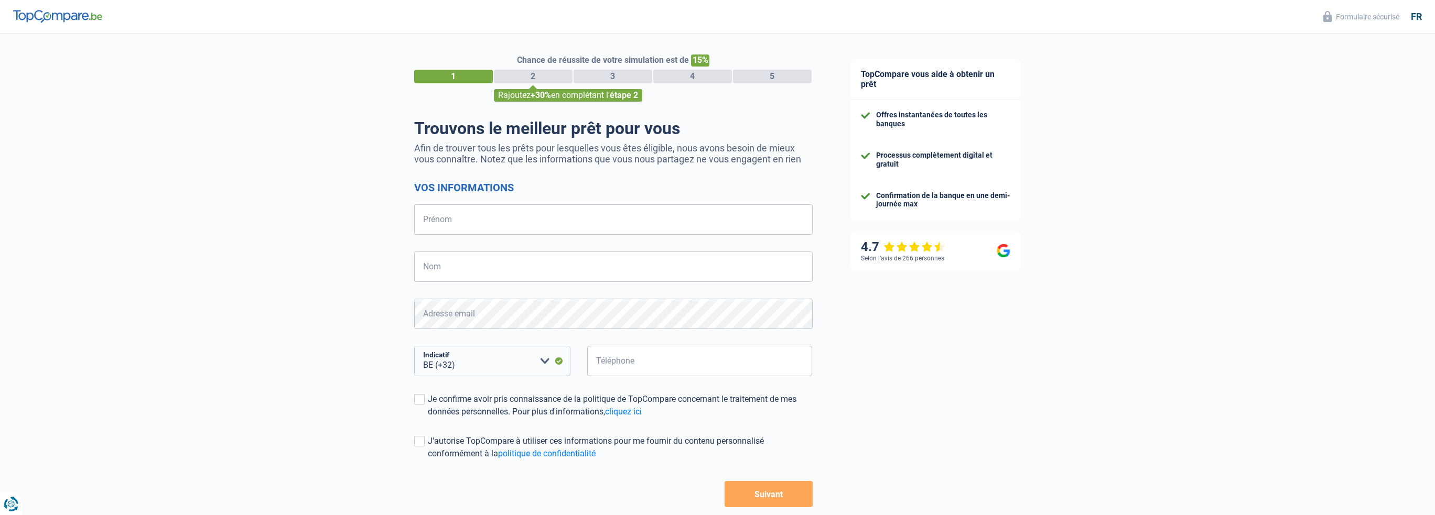
select select "32"
